Goal: Task Accomplishment & Management: Manage account settings

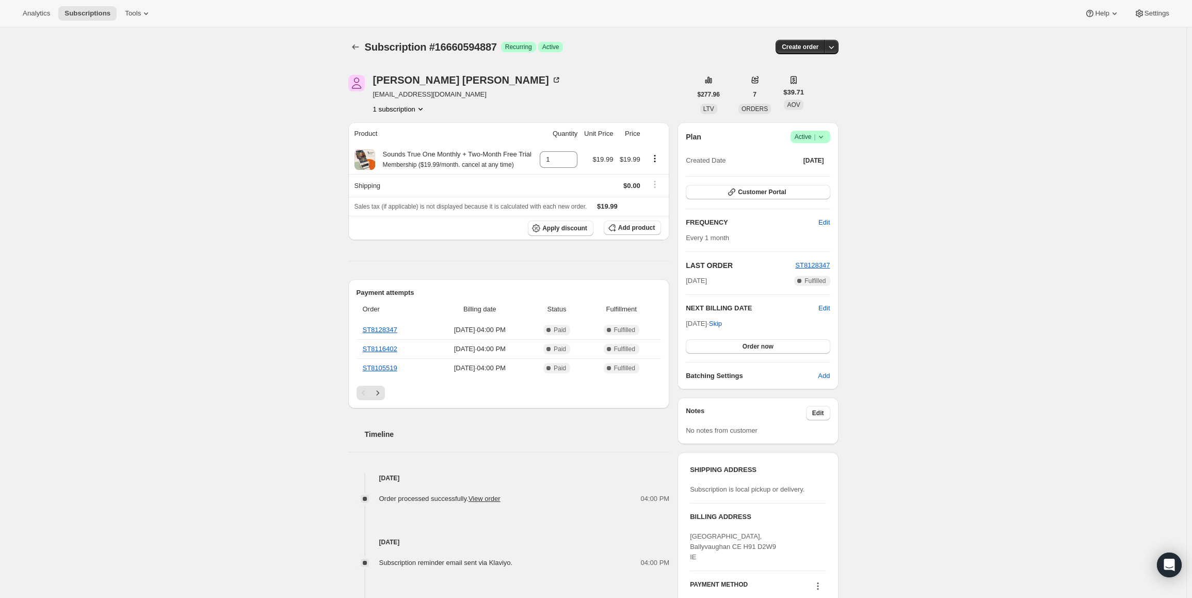
click at [815, 139] on span "|" at bounding box center [815, 137] width 2 height 8
click at [805, 154] on span "Pause subscription" at bounding box center [812, 157] width 57 height 8
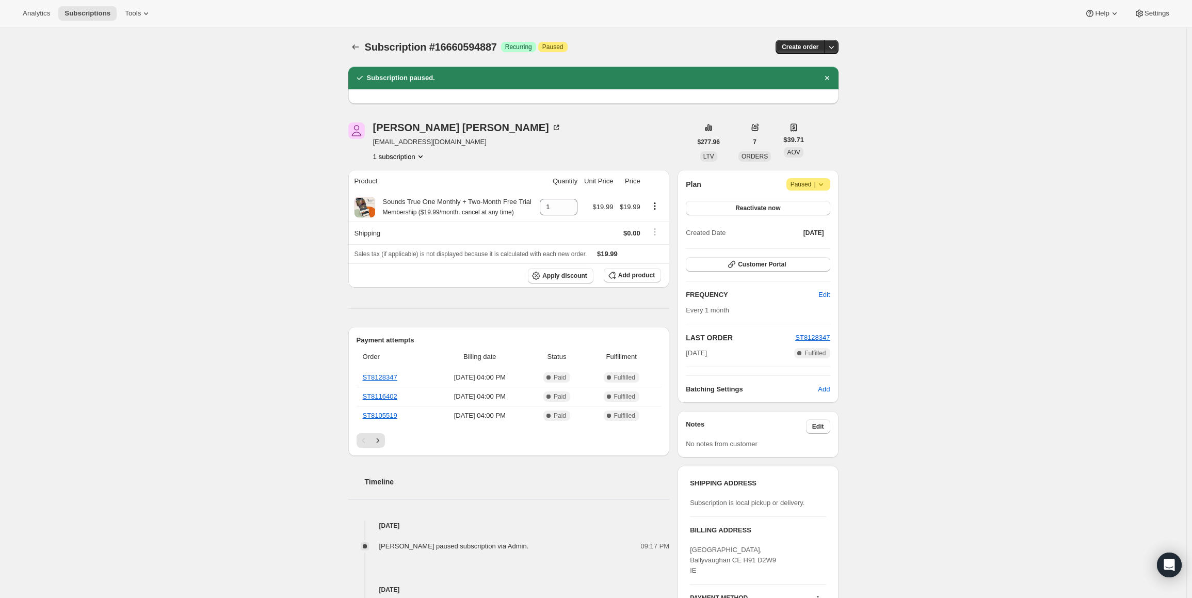
drag, startPoint x: 729, startPoint y: 353, endPoint x: 684, endPoint y: 354, distance: 45.4
click at [688, 354] on div "[DATE] Complete Fulfilled" at bounding box center [758, 353] width 144 height 10
copy span "[DATE]"
